Goal: Information Seeking & Learning: Learn about a topic

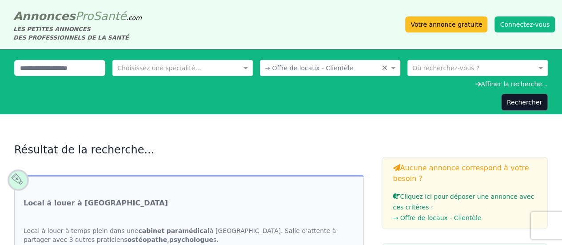
scroll to position [133, 0]
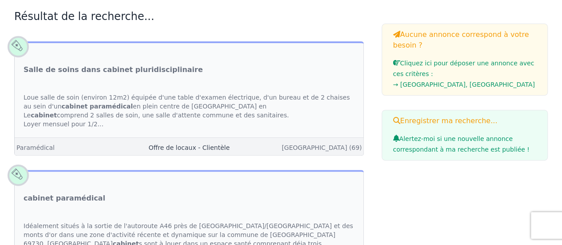
click at [210, 147] on link "Offre de locaux - Clientèle" at bounding box center [188, 147] width 81 height 7
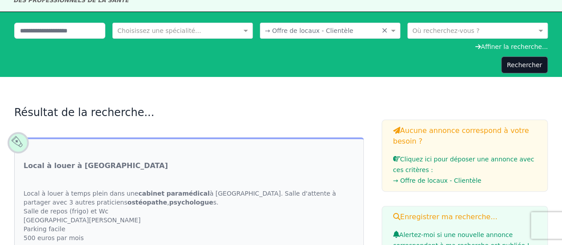
scroll to position [89, 0]
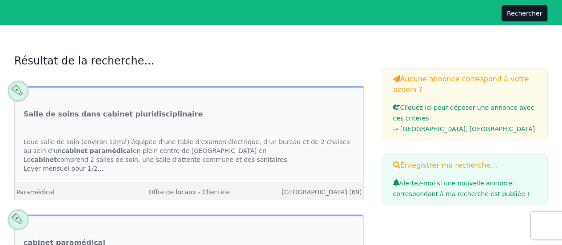
scroll to position [133, 0]
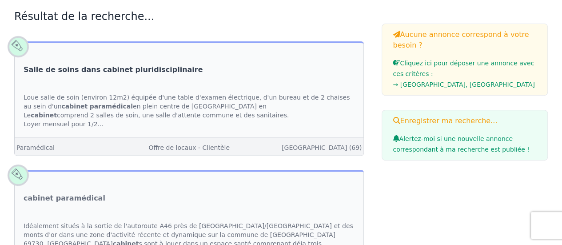
click at [81, 72] on link "Salle de soins dans cabinet pluridisciplinaire" at bounding box center [113, 69] width 179 height 11
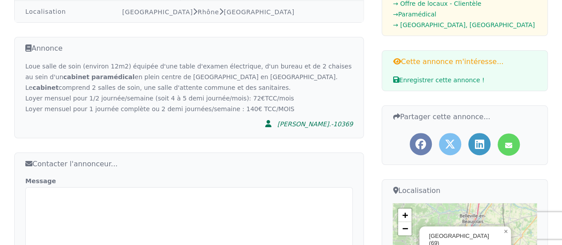
scroll to position [126, 0]
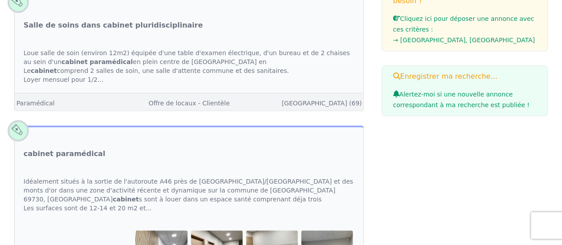
scroll to position [222, 0]
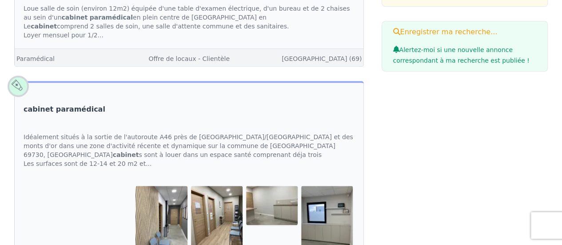
click at [62, 109] on link "cabinet paramédical" at bounding box center [65, 109] width 82 height 11
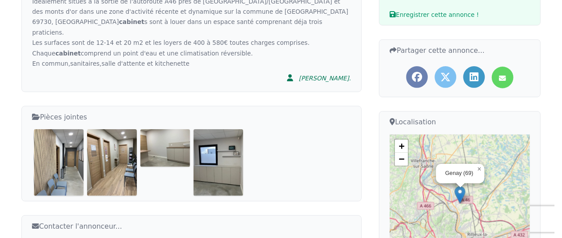
scroll to position [222, 0]
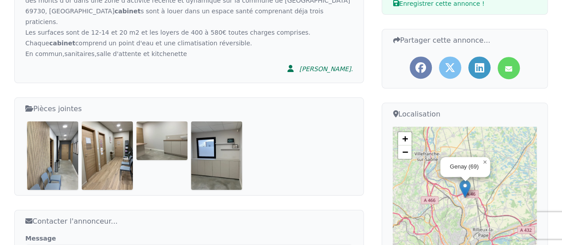
click at [61, 150] on img at bounding box center [52, 155] width 51 height 68
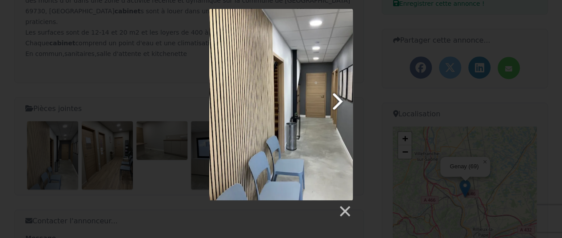
click at [342, 98] on link at bounding box center [307, 104] width 92 height 191
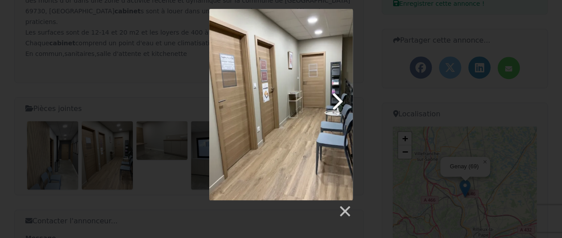
click at [343, 98] on link at bounding box center [307, 104] width 92 height 191
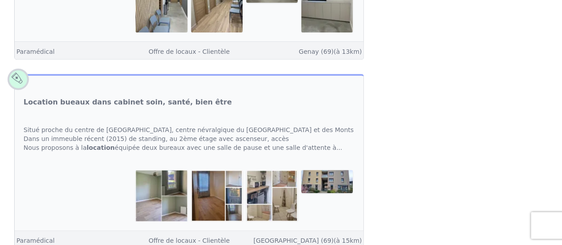
scroll to position [488, 0]
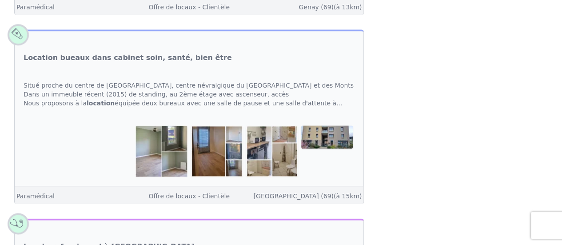
click at [154, 137] on img at bounding box center [160, 150] width 51 height 51
click at [154, 138] on img at bounding box center [160, 150] width 51 height 51
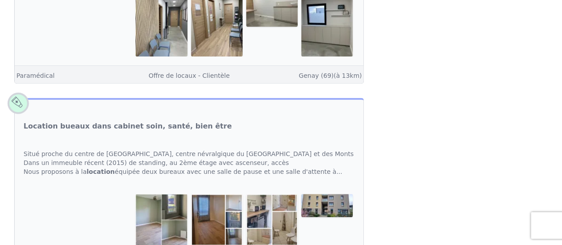
scroll to position [399, 0]
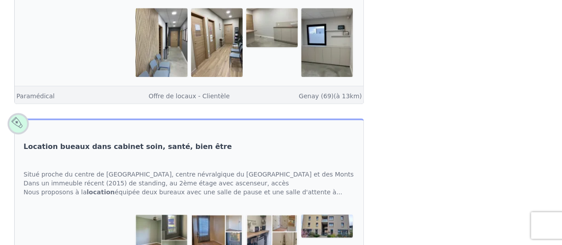
click at [109, 144] on link "Location bueaux dans cabinet soin, santé, bien être" at bounding box center [128, 146] width 208 height 11
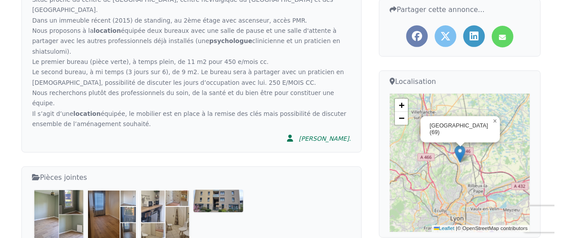
scroll to position [266, 0]
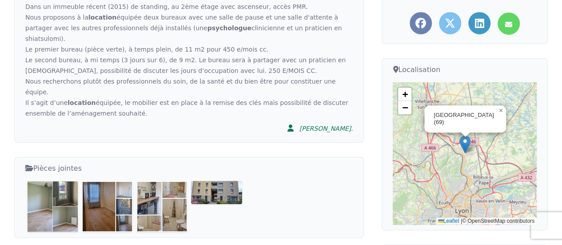
click at [48, 181] on img at bounding box center [52, 206] width 51 height 51
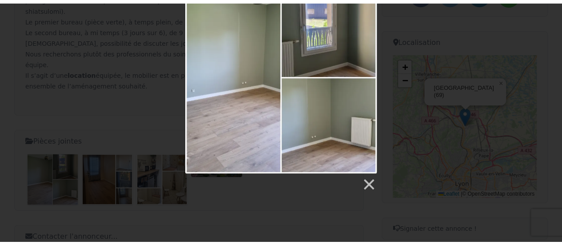
scroll to position [311, 0]
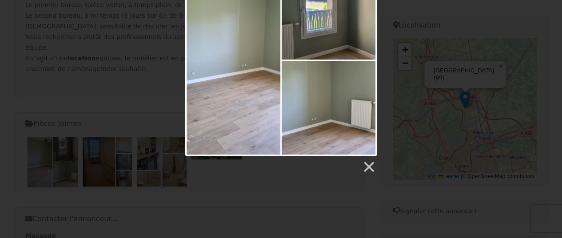
click at [521, 114] on div at bounding box center [281, 68] width 562 height 209
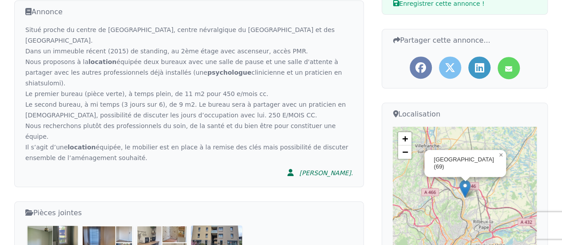
scroll to position [178, 0]
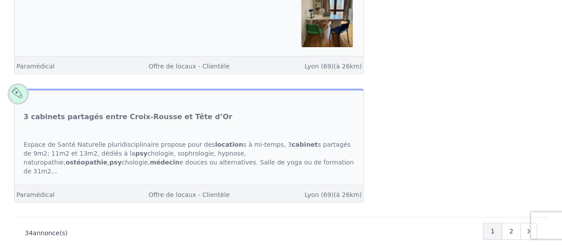
scroll to position [3734, 0]
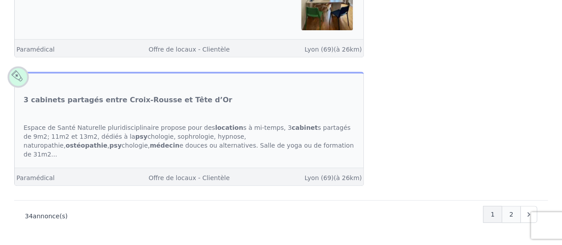
click at [512, 210] on span "2" at bounding box center [511, 214] width 4 height 9
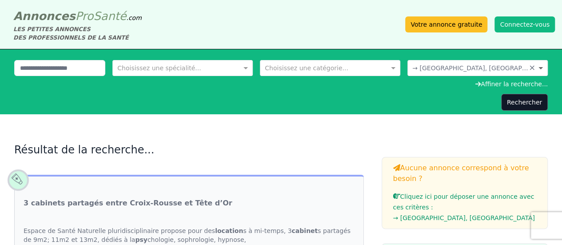
click at [540, 67] on span at bounding box center [541, 67] width 11 height 9
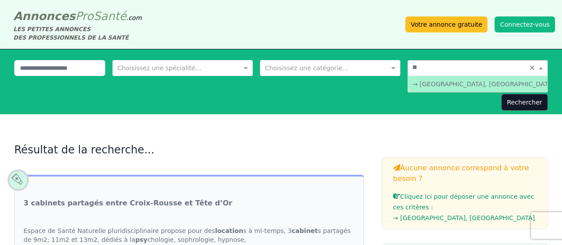
type input "***"
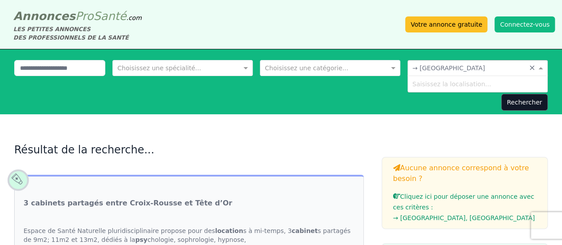
click at [449, 66] on input "text" at bounding box center [468, 67] width 113 height 9
click at [453, 67] on input "text" at bounding box center [468, 67] width 113 height 9
drag, startPoint x: 409, startPoint y: 65, endPoint x: 449, endPoint y: 67, distance: 40.0
click at [449, 67] on div at bounding box center [476, 67] width 139 height 9
click at [455, 82] on div "Saisissez la localisation..." at bounding box center [476, 84] width 139 height 16
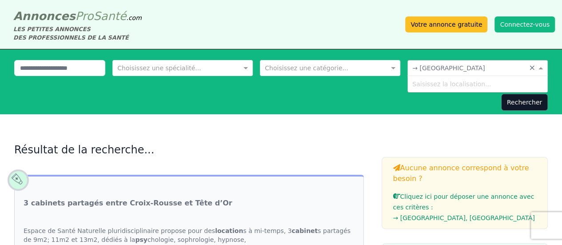
click at [451, 66] on input "text" at bounding box center [468, 67] width 113 height 9
type input "***"
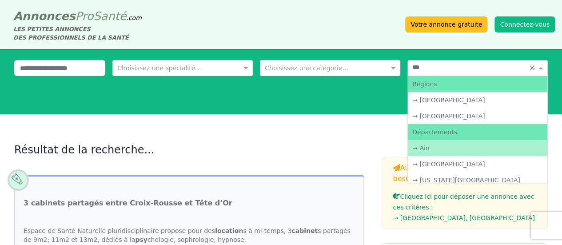
click at [432, 146] on div "→ Ain" at bounding box center [476, 148] width 139 height 16
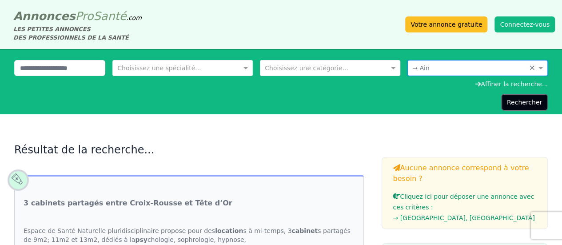
click at [528, 105] on button "Rechercher" at bounding box center [524, 102] width 47 height 17
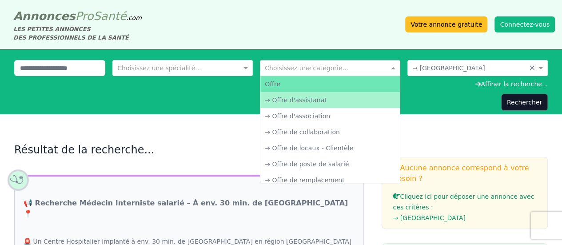
click at [393, 69] on span at bounding box center [393, 67] width 11 height 9
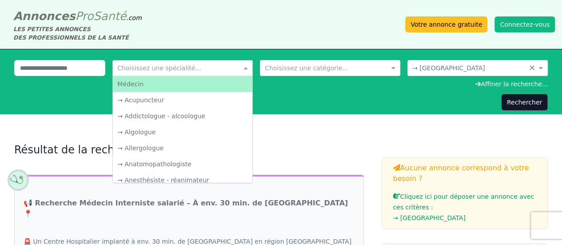
click at [242, 73] on div "Choisissez une spécialité..." at bounding box center [182, 68] width 140 height 16
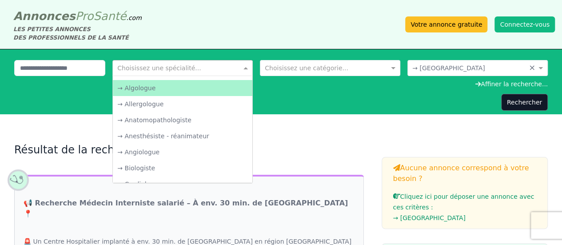
scroll to position [44, 0]
